Goal: Navigation & Orientation: Find specific page/section

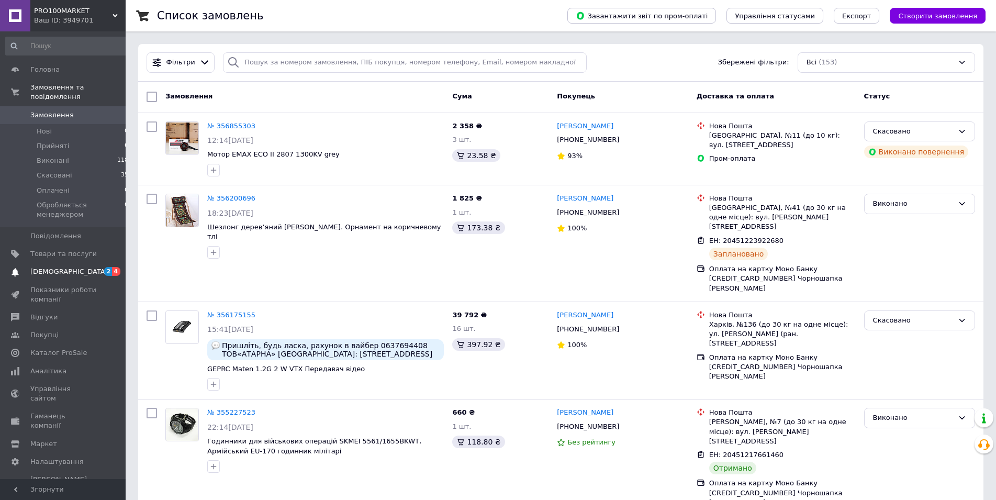
click at [60, 267] on span "[DEMOGRAPHIC_DATA]" at bounding box center [68, 271] width 77 height 9
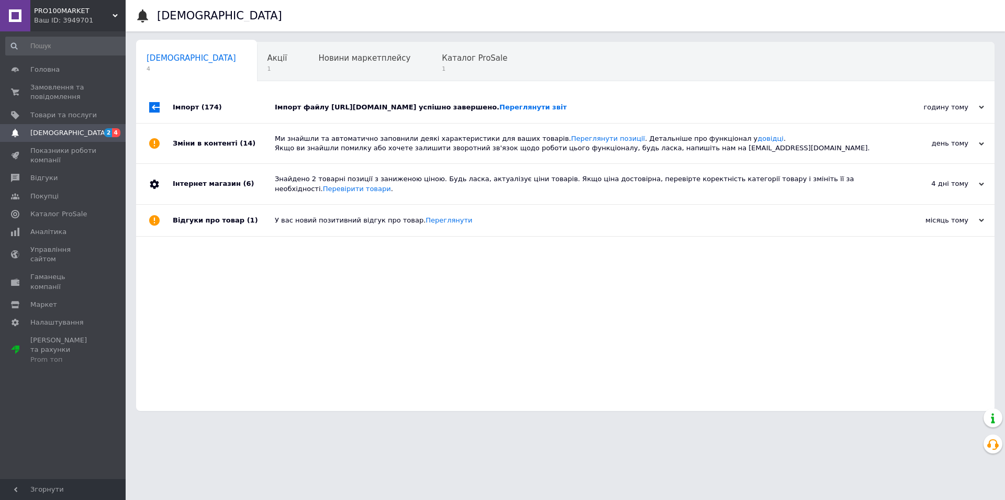
click at [290, 110] on div "Імпорт файлу [URL][DOMAIN_NAME] успішно завершено. Переглянути звіт" at bounding box center [577, 107] width 605 height 31
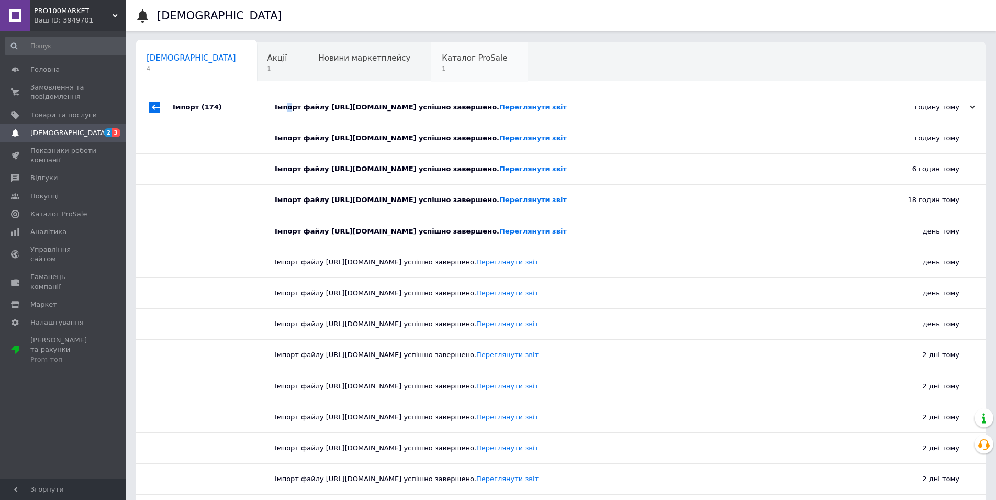
click at [442, 59] on span "Каталог ProSale" at bounding box center [474, 57] width 65 height 9
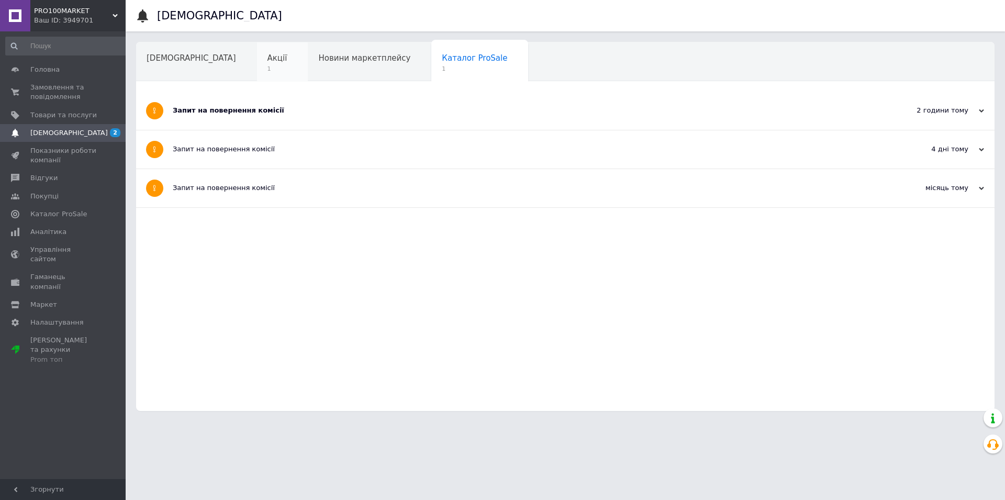
click at [267, 61] on span "Акції" at bounding box center [277, 57] width 20 height 9
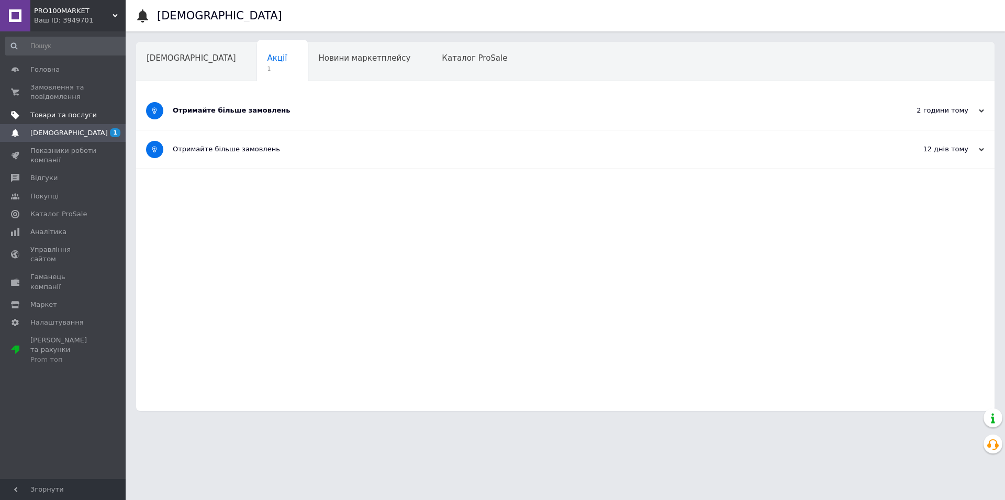
click at [59, 110] on span "Товари та послуги" at bounding box center [63, 114] width 66 height 9
